Goal: Find contact information: Find contact information

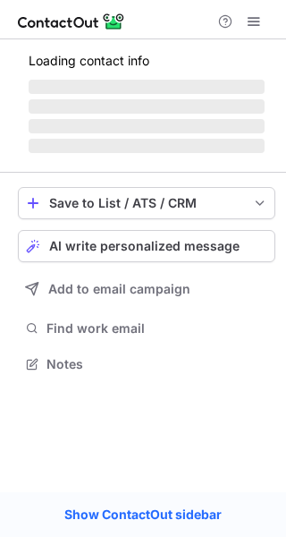
scroll to position [390, 286]
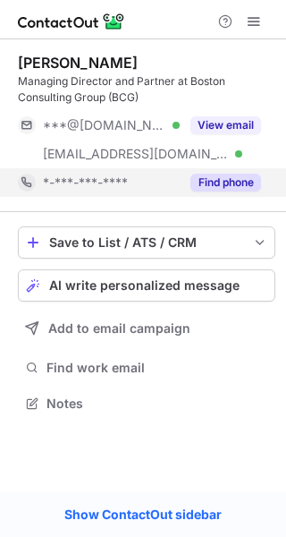
click at [234, 181] on button "Find phone" at bounding box center [226, 183] width 71 height 18
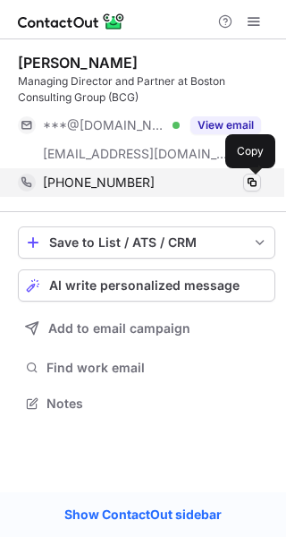
click at [251, 178] on span at bounding box center [252, 182] width 14 height 14
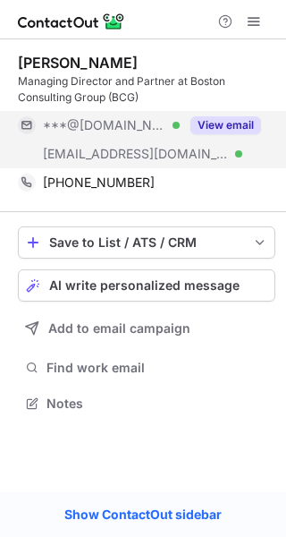
click at [236, 125] on button "View email" at bounding box center [226, 125] width 71 height 18
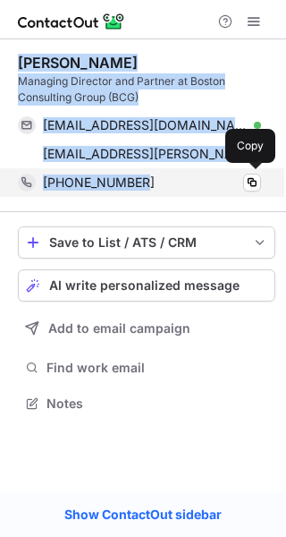
drag, startPoint x: 17, startPoint y: 52, endPoint x: 166, endPoint y: 185, distance: 200.3
click at [166, 185] on div "Mandeep Kohli Managing Director and Partner at Boston Consulting Group (BCG) ko…" at bounding box center [147, 125] width 258 height 173
copy div "Mandeep Kohli Managing Director and Partner at Boston Consulting Group (BCG) ko…"
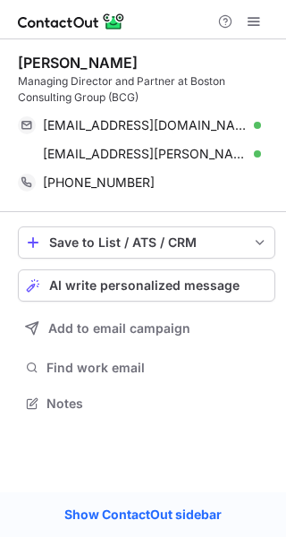
scroll to position [390, 286]
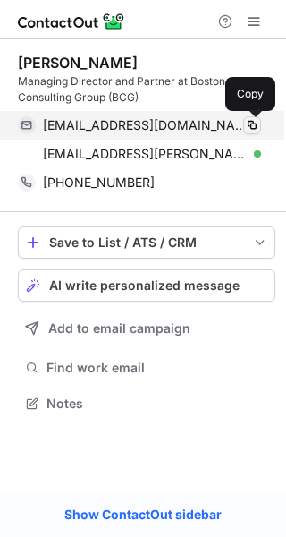
click at [250, 125] on span at bounding box center [252, 125] width 14 height 14
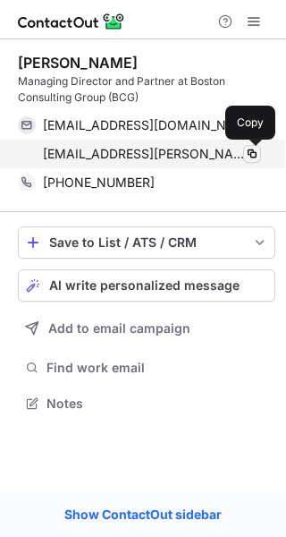
click at [250, 150] on span at bounding box center [252, 154] width 14 height 14
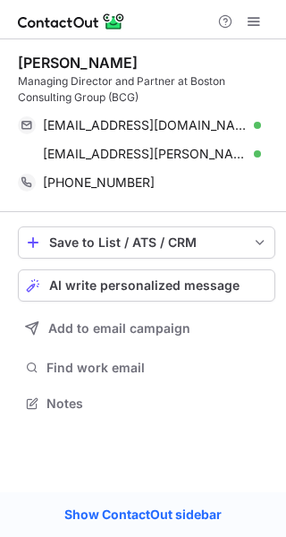
scroll to position [390, 286]
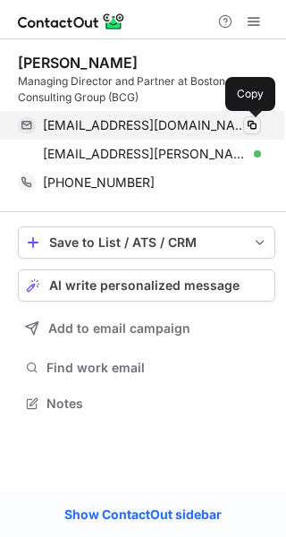
click at [258, 127] on span at bounding box center [252, 125] width 14 height 14
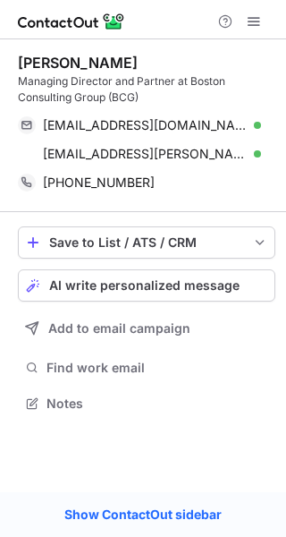
scroll to position [390, 286]
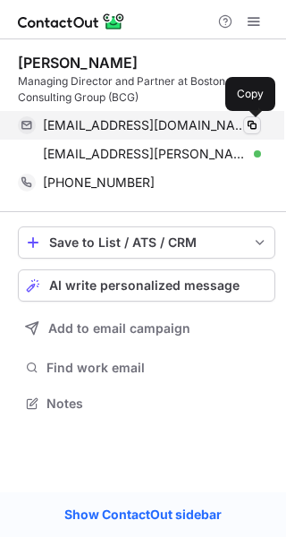
click at [251, 129] on span at bounding box center [252, 125] width 14 height 14
